Goal: Information Seeking & Learning: Learn about a topic

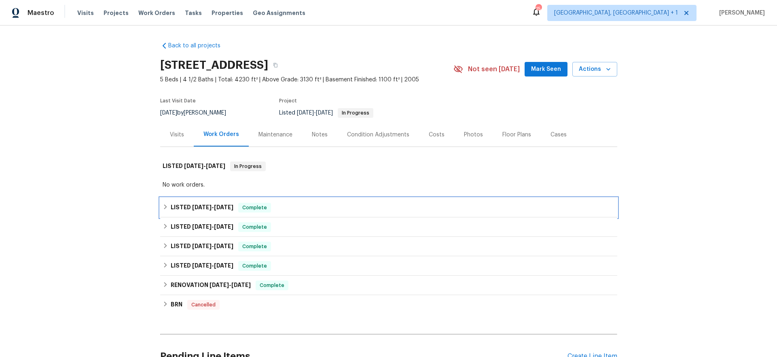
click at [206, 203] on h6 "LISTED [DATE] - [DATE]" at bounding box center [202, 208] width 63 height 10
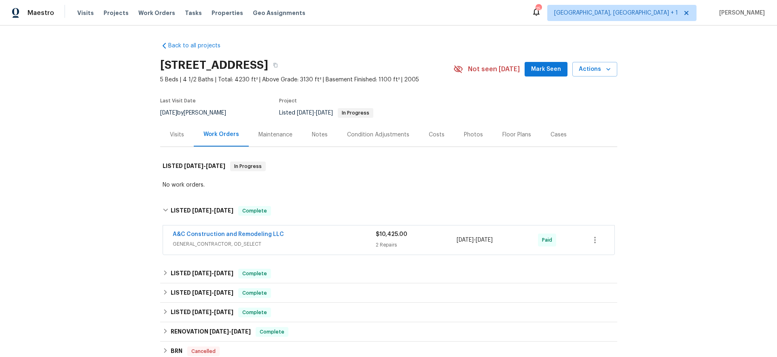
click at [281, 243] on span "GENERAL_CONTRACTOR, OD_SELECT" at bounding box center [274, 244] width 203 height 8
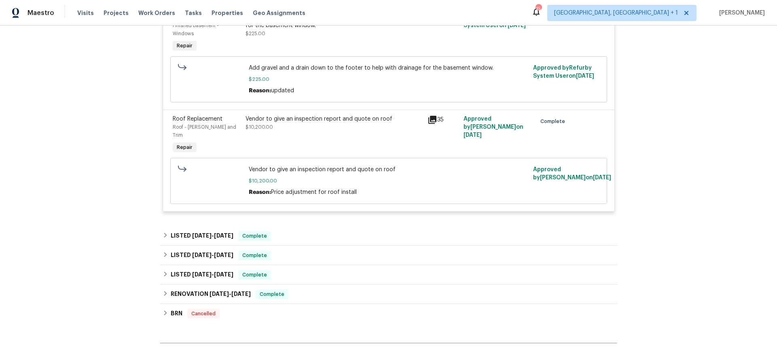
scroll to position [275, 0]
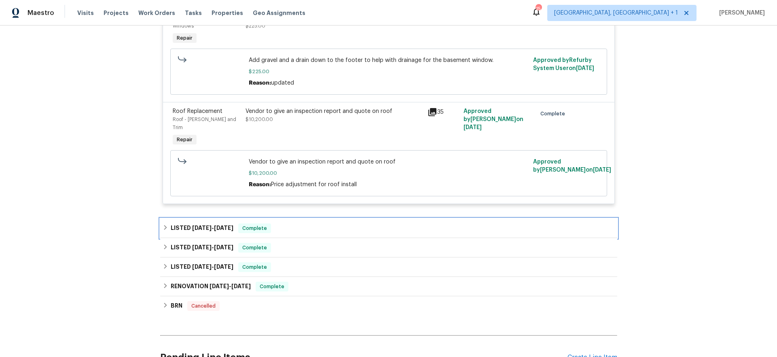
click at [296, 223] on div "LISTED [DATE] - [DATE] Complete" at bounding box center [389, 228] width 452 height 10
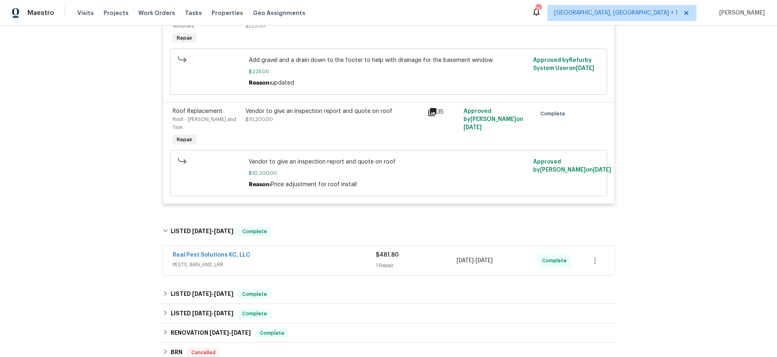
click at [305, 251] on div "Real Pest Solutions KC, LLC" at bounding box center [274, 256] width 203 height 10
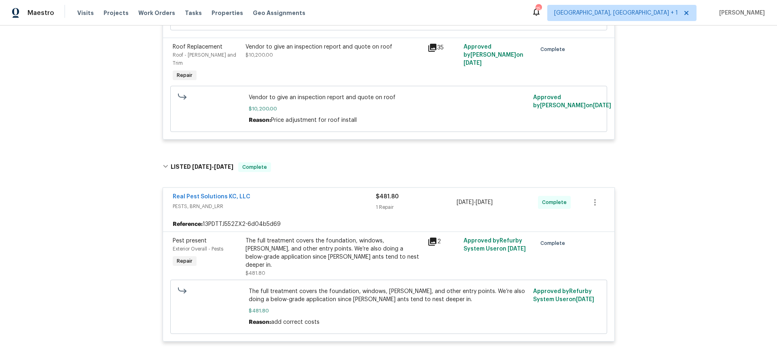
scroll to position [391, 0]
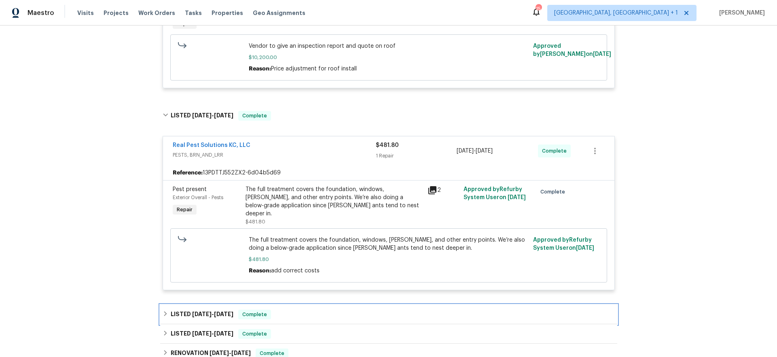
click at [280, 310] on div "LISTED [DATE] - [DATE] Complete" at bounding box center [389, 315] width 452 height 10
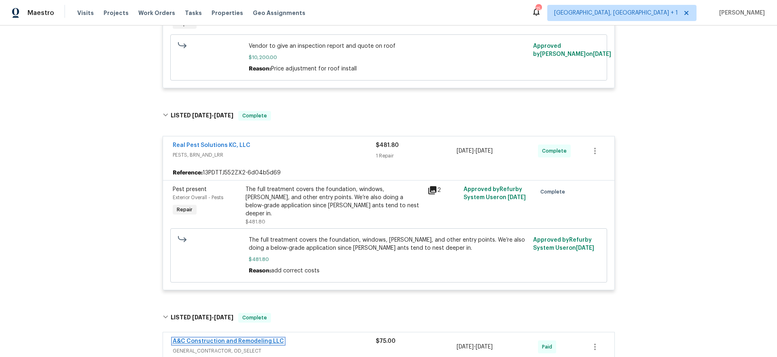
click at [274, 338] on link "A&C Construction and Remodeling LLC" at bounding box center [228, 341] width 111 height 6
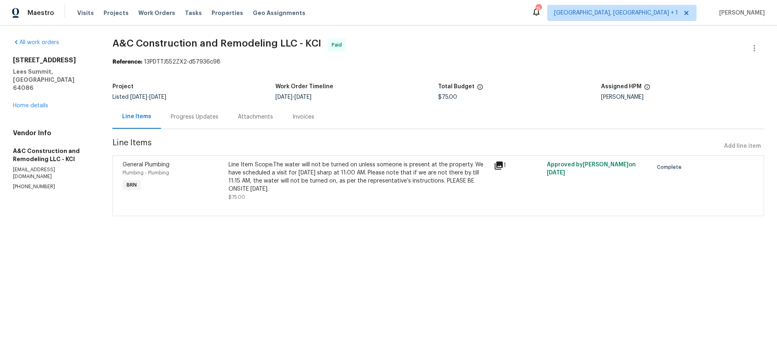
click at [35, 94] on div "All work orders [STREET_ADDRESS][PERSON_NAME] Home details Vendor Info A&C Cons…" at bounding box center [53, 114] width 80 height 152
click at [37, 103] on link "Home details" at bounding box center [30, 106] width 35 height 6
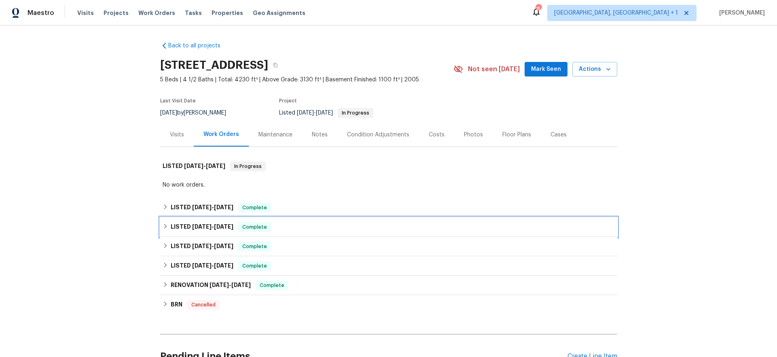
drag, startPoint x: 326, startPoint y: 230, endPoint x: 316, endPoint y: 234, distance: 10.8
click at [326, 229] on div "LISTED [DATE] - [DATE] Complete" at bounding box center [389, 227] width 452 height 10
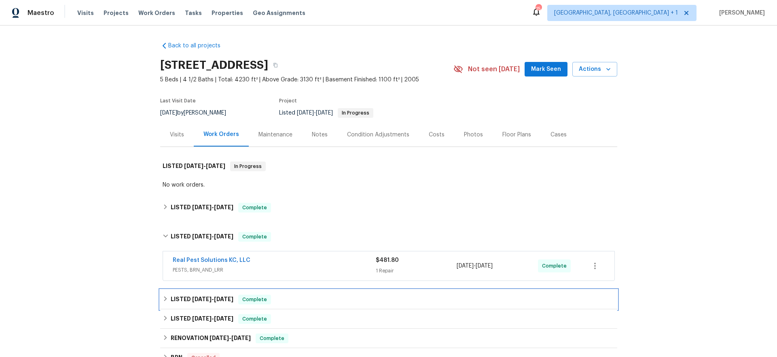
drag, startPoint x: 218, startPoint y: 299, endPoint x: 206, endPoint y: 299, distance: 12.1
click at [218, 299] on span "[DATE]" at bounding box center [223, 299] width 19 height 6
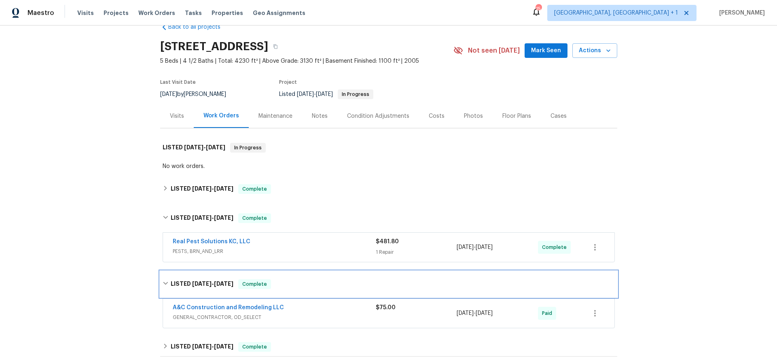
scroll to position [134, 0]
